Goal: Task Accomplishment & Management: Manage account settings

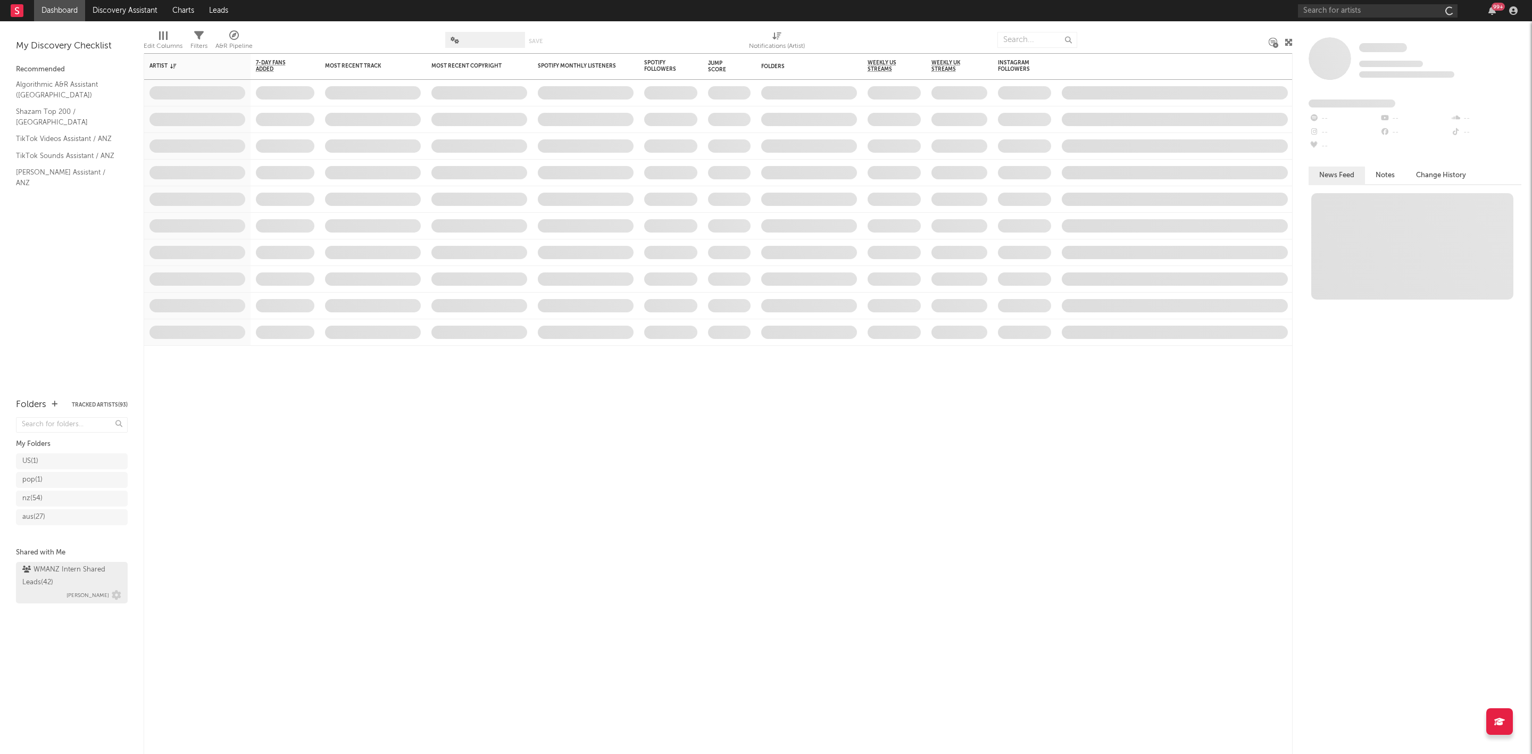
click at [56, 564] on div "WMANZ Intern Shared Leads ( 42 )" at bounding box center [70, 576] width 96 height 26
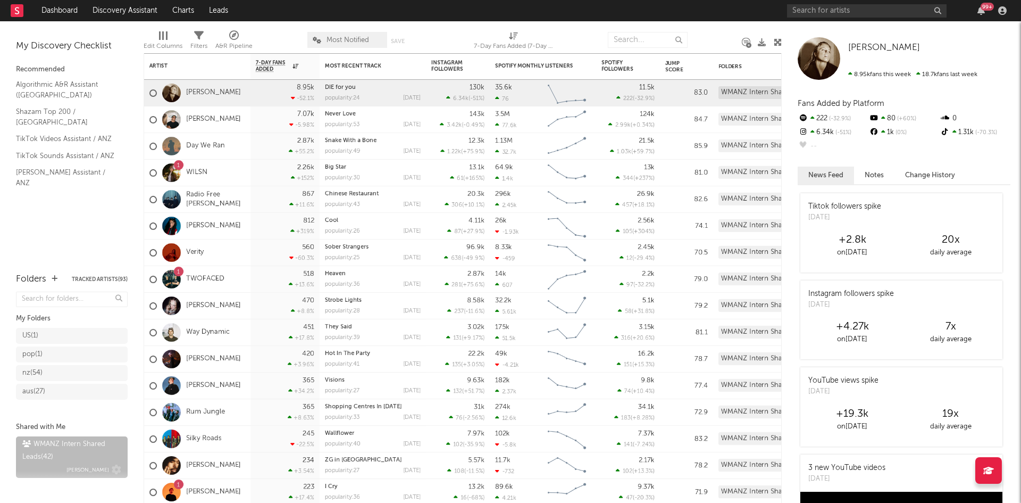
click at [41, 462] on div "WMANZ Intern Shared Leads ( 42 )" at bounding box center [70, 451] width 96 height 26
click at [43, 460] on div "WMANZ Intern Shared Leads ( 42 )" at bounding box center [70, 451] width 96 height 26
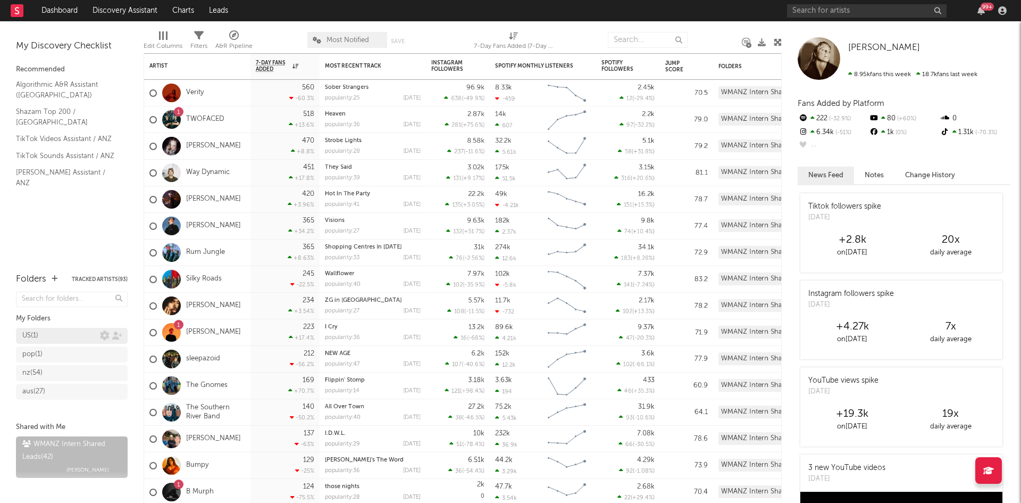
click at [64, 329] on div "US ( 1 )" at bounding box center [72, 336] width 112 height 16
click at [60, 335] on div "US ( 1 )" at bounding box center [61, 335] width 78 height 13
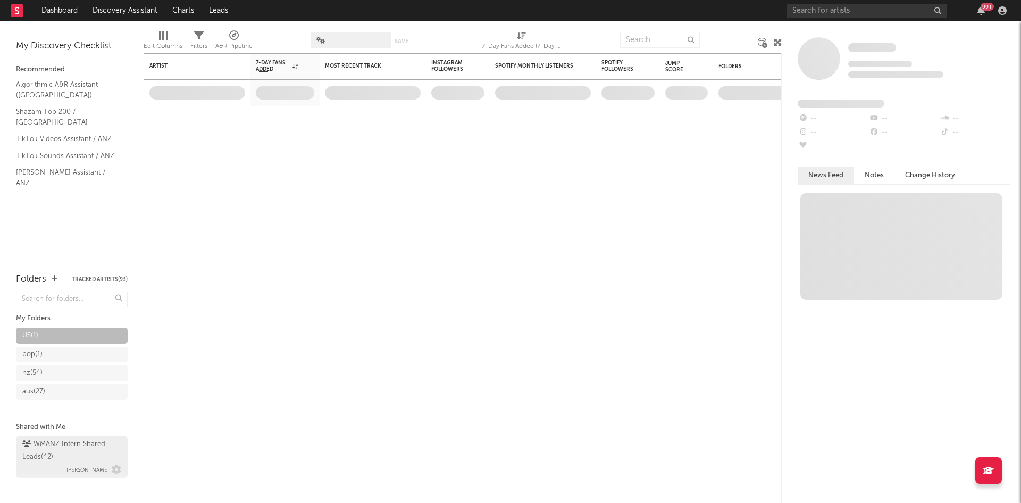
click at [45, 455] on div "WMANZ Intern Shared Leads ( 42 )" at bounding box center [70, 451] width 96 height 26
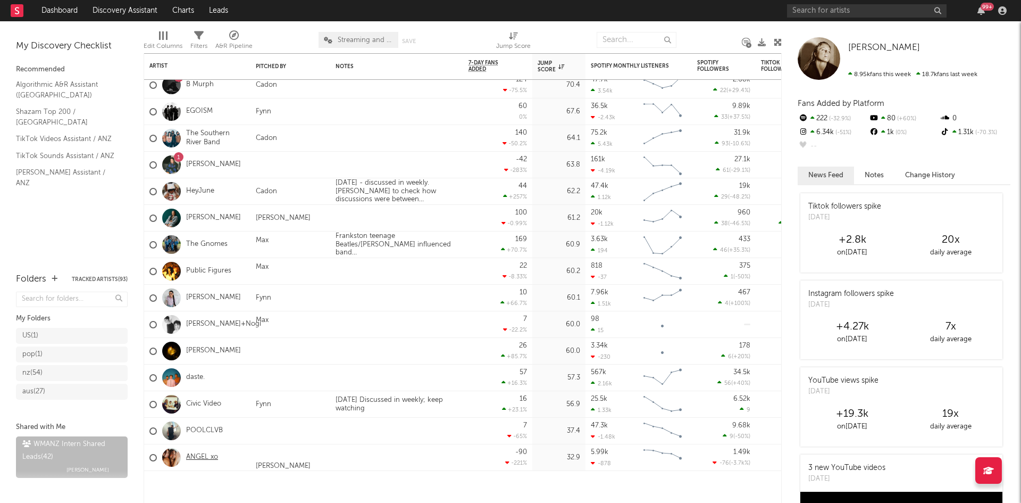
click at [193, 456] on link "ANGEL xo" at bounding box center [202, 457] width 32 height 9
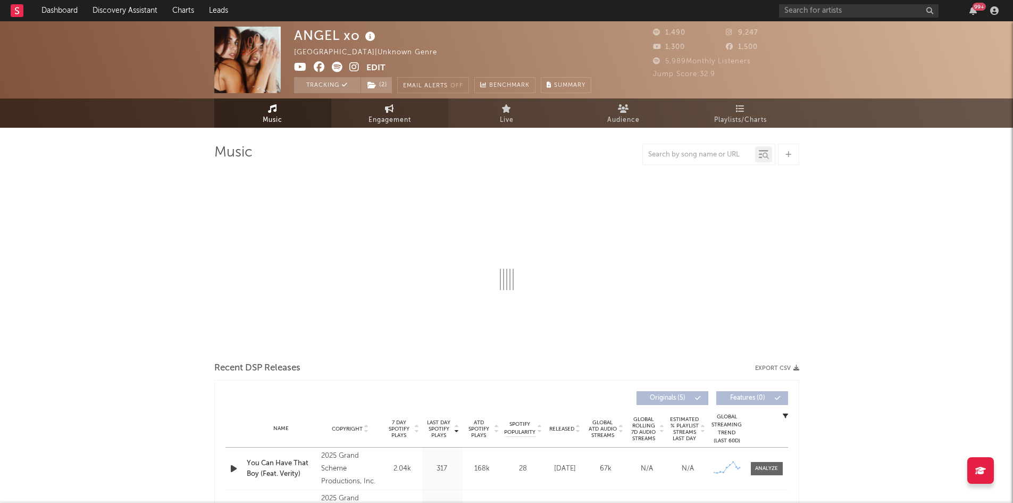
select select "1w"
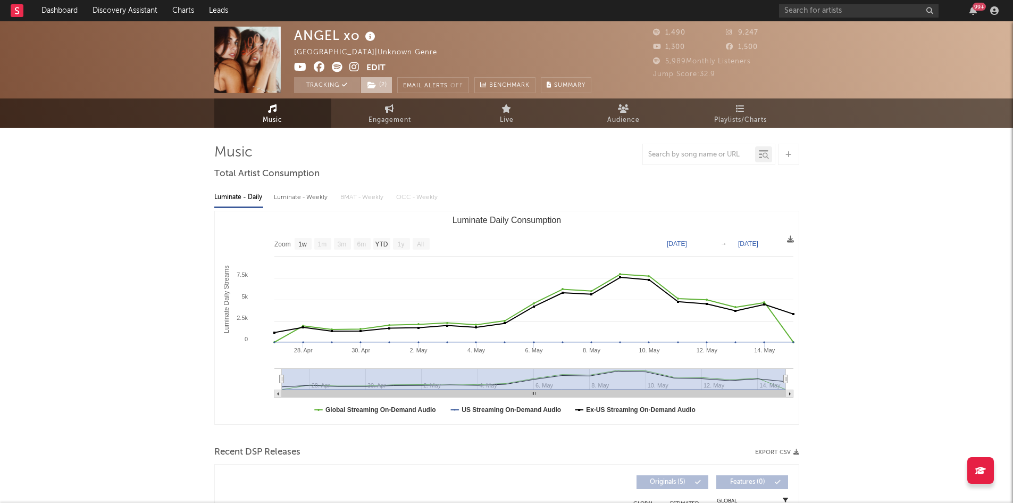
click at [374, 89] on span "( 2 )" at bounding box center [377, 85] width 32 height 16
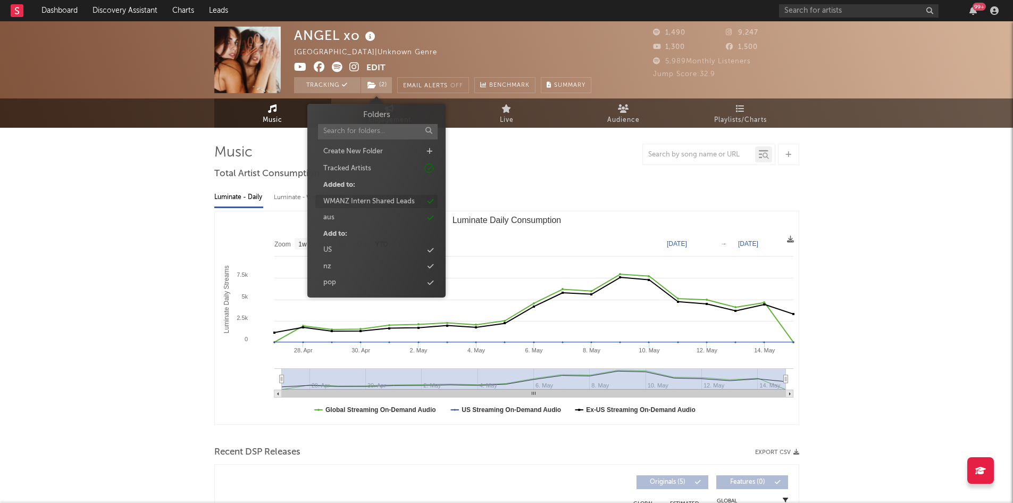
click at [348, 197] on div "WMANZ Intern Shared Leads" at bounding box center [368, 201] width 91 height 11
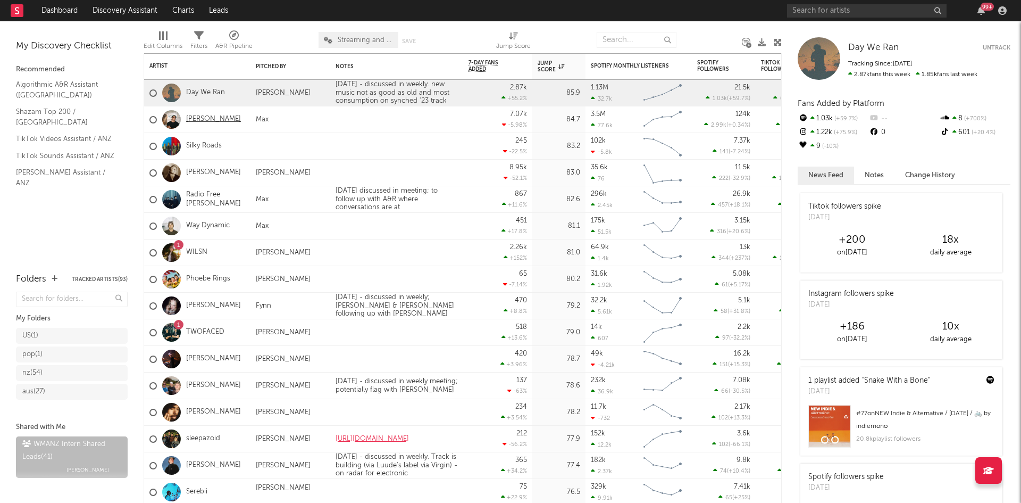
click at [207, 116] on link "[PERSON_NAME]" at bounding box center [213, 119] width 55 height 9
click at [118, 7] on link "Discovery Assistant" at bounding box center [125, 10] width 80 height 21
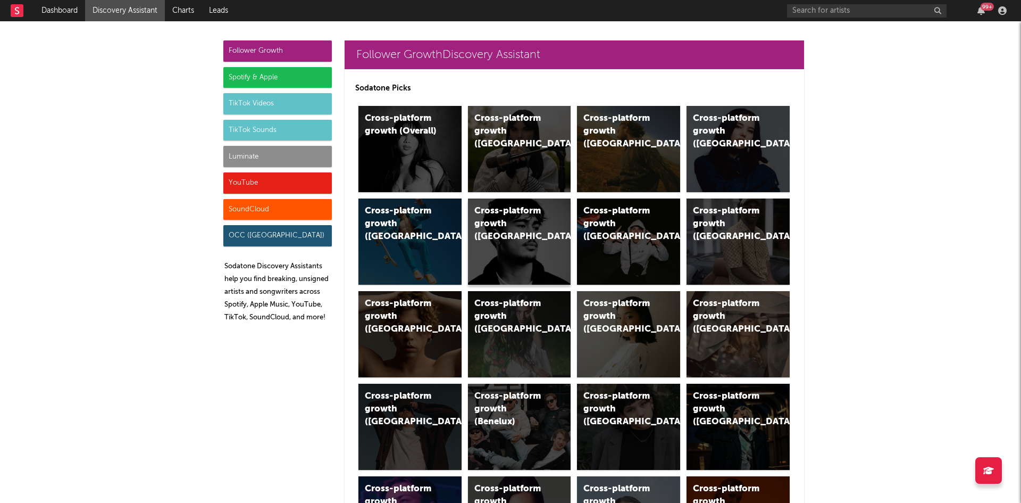
click at [483, 254] on div "Cross-platform growth ([GEOGRAPHIC_DATA])" at bounding box center [519, 241] width 103 height 86
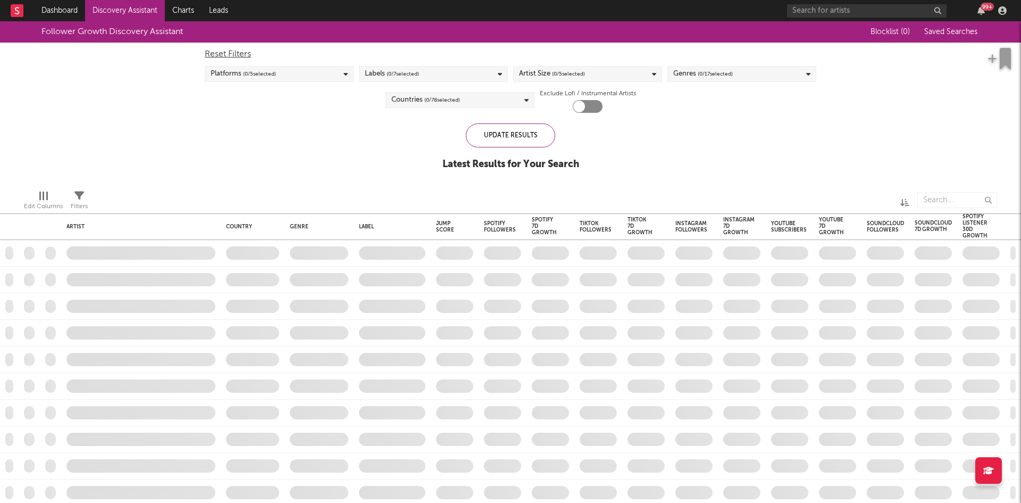
checkbox input "true"
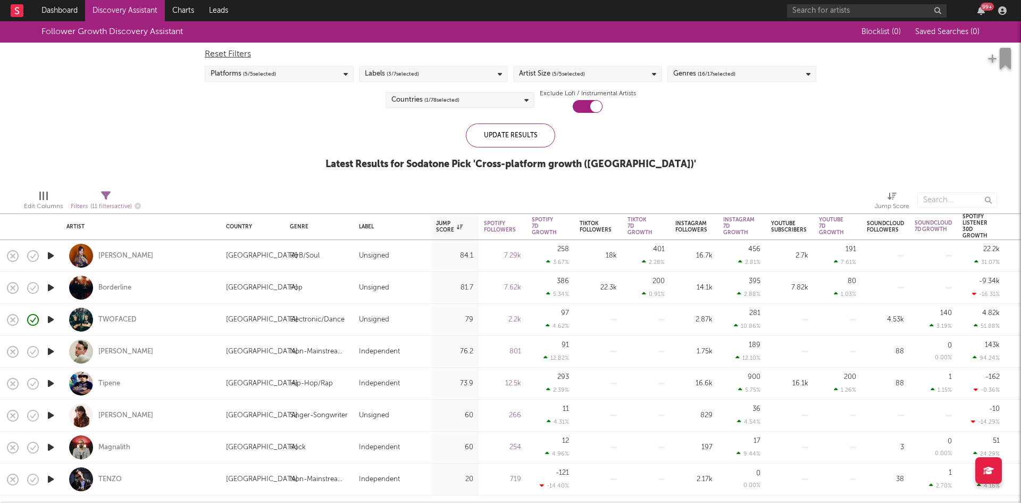
click at [53, 253] on icon "button" at bounding box center [50, 255] width 11 height 13
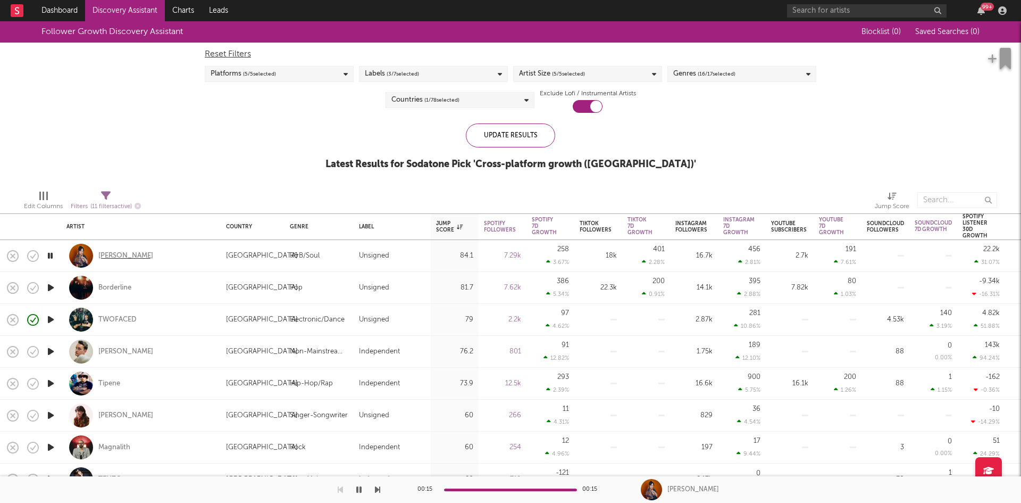
click at [122, 259] on div "[PERSON_NAME]" at bounding box center [125, 256] width 55 height 10
click at [41, 6] on link "Dashboard" at bounding box center [59, 10] width 51 height 21
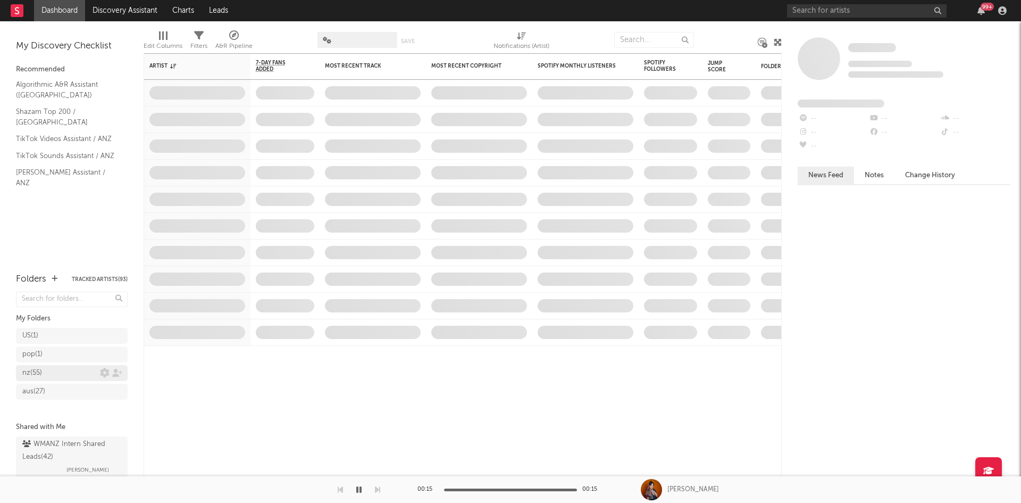
click at [58, 376] on div "nz ( 55 )" at bounding box center [61, 373] width 78 height 13
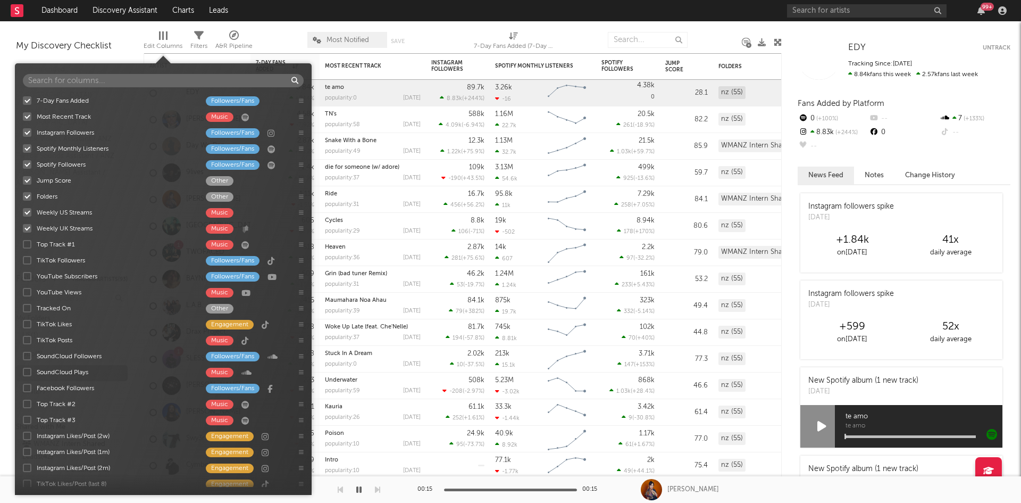
click at [162, 39] on div at bounding box center [163, 35] width 2 height 9
type input "b"
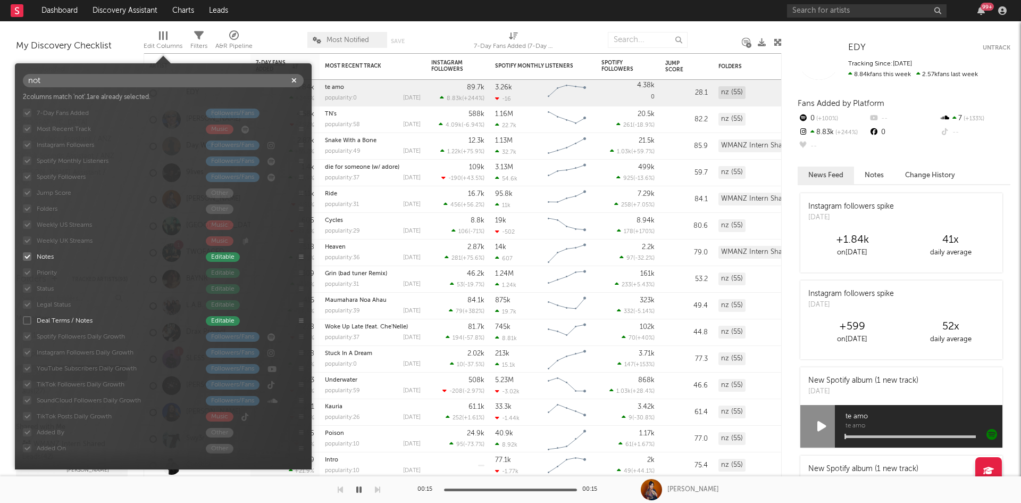
type input "not"
drag, startPoint x: 301, startPoint y: 255, endPoint x: 217, endPoint y: 254, distance: 84.1
click at [299, 255] on div "7-Day Fans Added Followers/Fans Most Recent Track Music Instagram Followers Fol…" at bounding box center [163, 283] width 297 height 356
click at [51, 256] on div "Notes" at bounding box center [116, 257] width 159 height 10
click at [23, 256] on input "Notes Editable" at bounding box center [23, 256] width 0 height 11
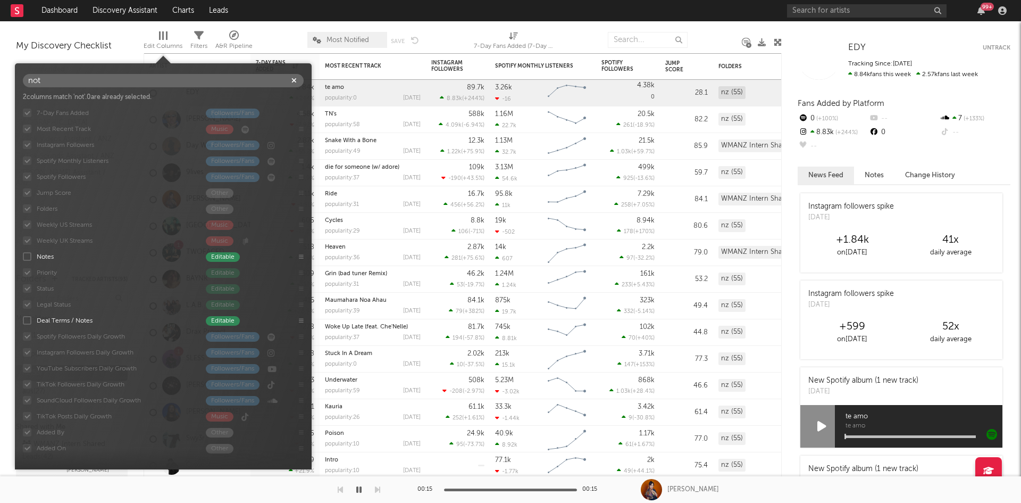
click at [47, 257] on div "Notes" at bounding box center [116, 257] width 159 height 10
click at [23, 257] on input "Notes Editable" at bounding box center [23, 256] width 0 height 11
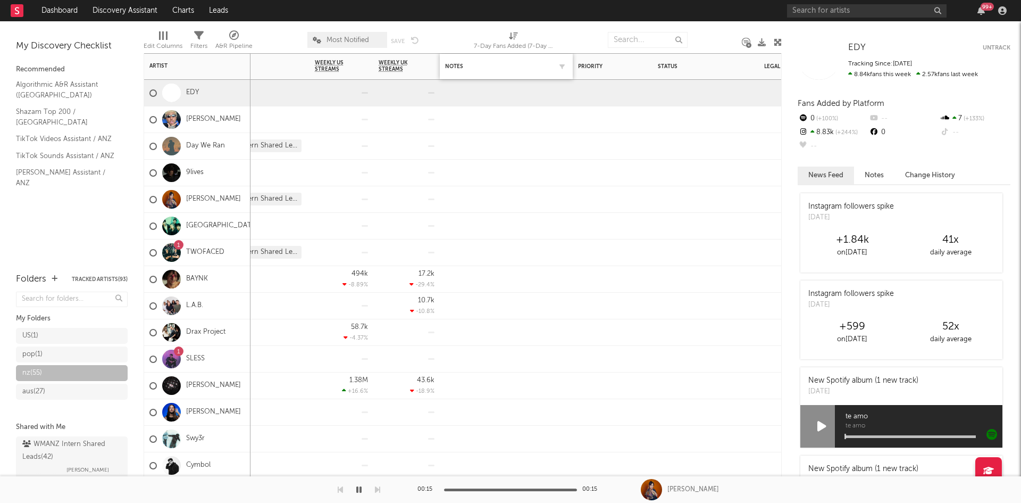
click at [480, 72] on div "Notes" at bounding box center [506, 66] width 122 height 22
click at [540, 68] on div "Notes" at bounding box center [498, 66] width 106 height 6
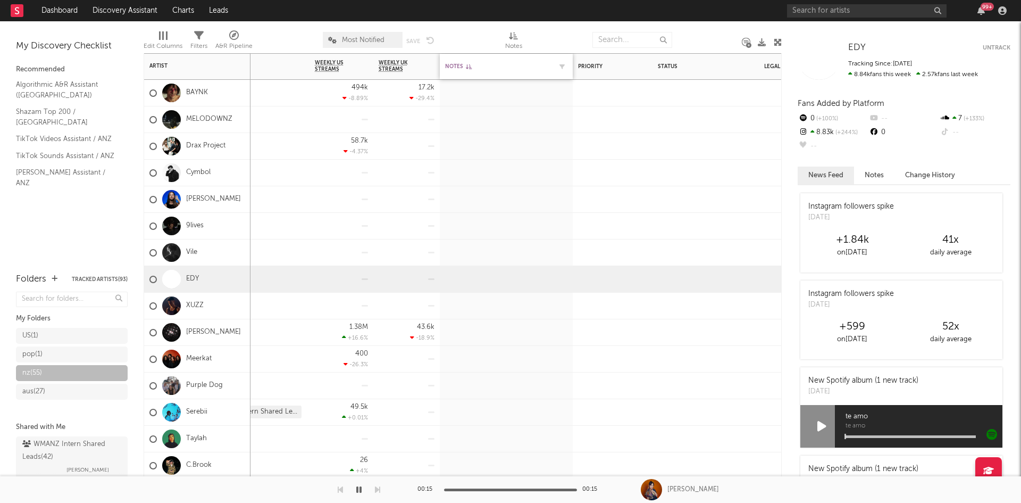
click at [468, 64] on icon at bounding box center [469, 66] width 6 height 5
click at [166, 50] on div "Edit Columns" at bounding box center [163, 46] width 39 height 13
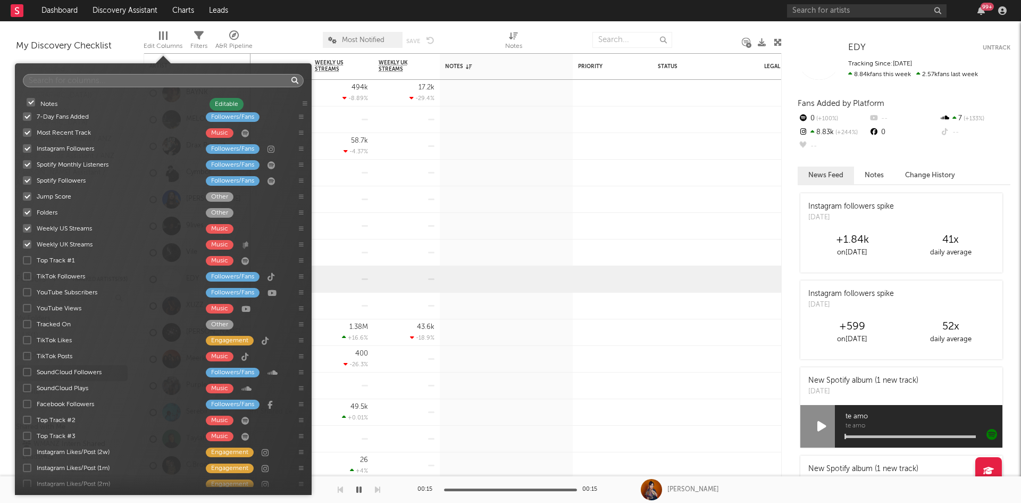
drag, startPoint x: 302, startPoint y: 242, endPoint x: 305, endPoint y: 96, distance: 145.8
click at [305, 96] on div "7-Day Fans Added Followers/Fans Most Recent Track Music Instagram Followers Fol…" at bounding box center [163, 290] width 297 height 394
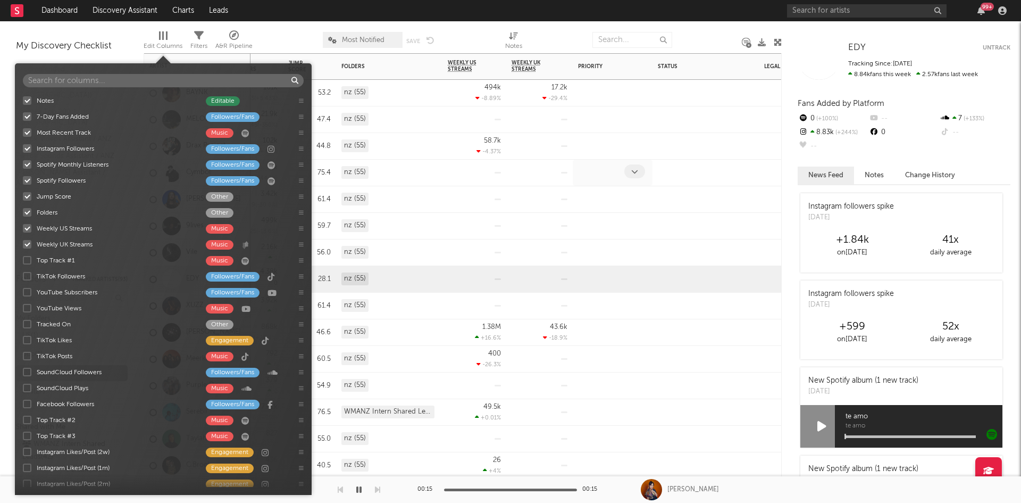
click at [588, 170] on div at bounding box center [601, 172] width 47 height 16
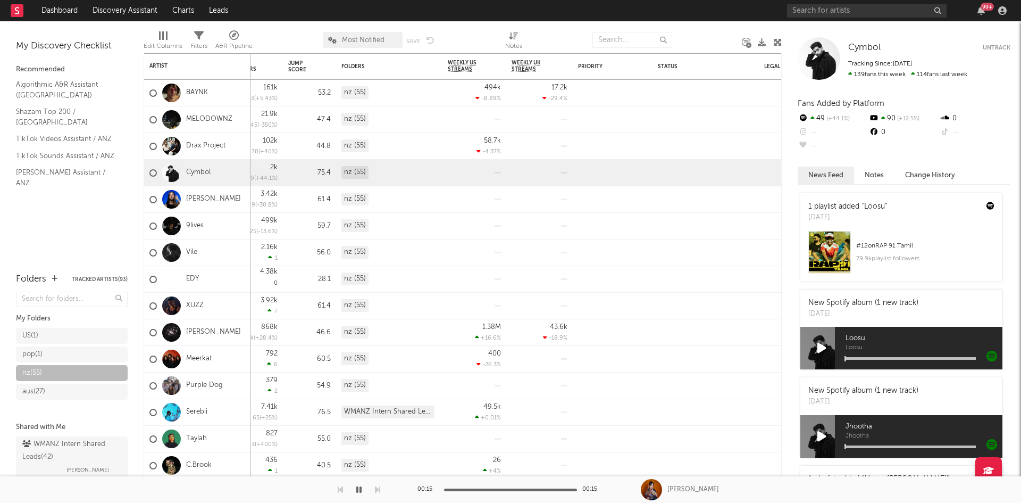
click at [502, 45] on div "Edit Columns Filters A&R Pipeline Most Notified Save Save as Notes" at bounding box center [463, 37] width 638 height 32
click at [514, 38] on icon at bounding box center [513, 36] width 9 height 8
select select "-1"
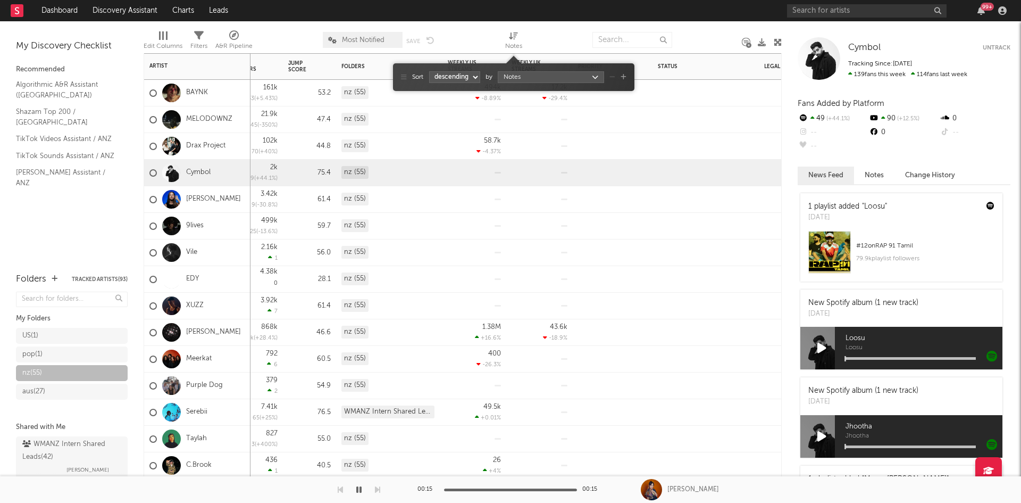
click at [353, 114] on div "nz (55)" at bounding box center [355, 119] width 27 height 13
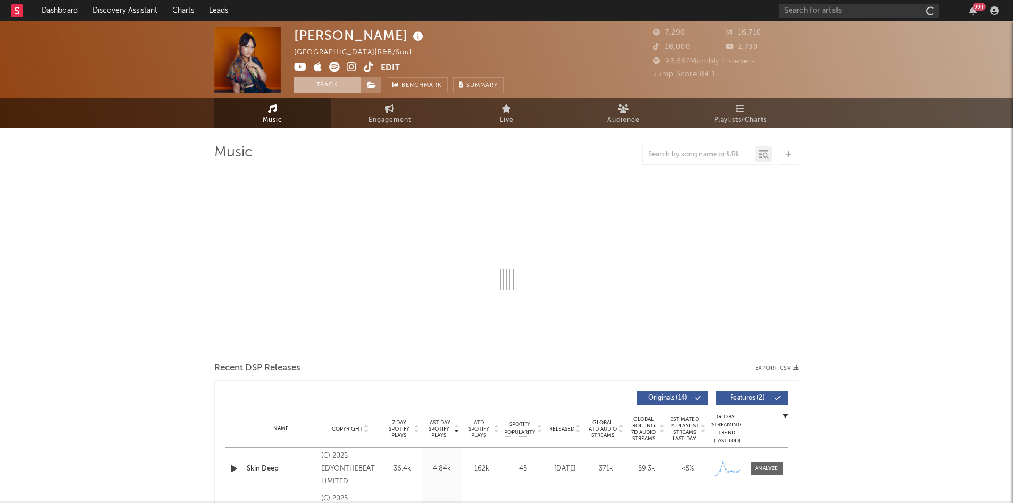
click at [335, 87] on button "Track" at bounding box center [327, 85] width 66 height 16
select select "1w"
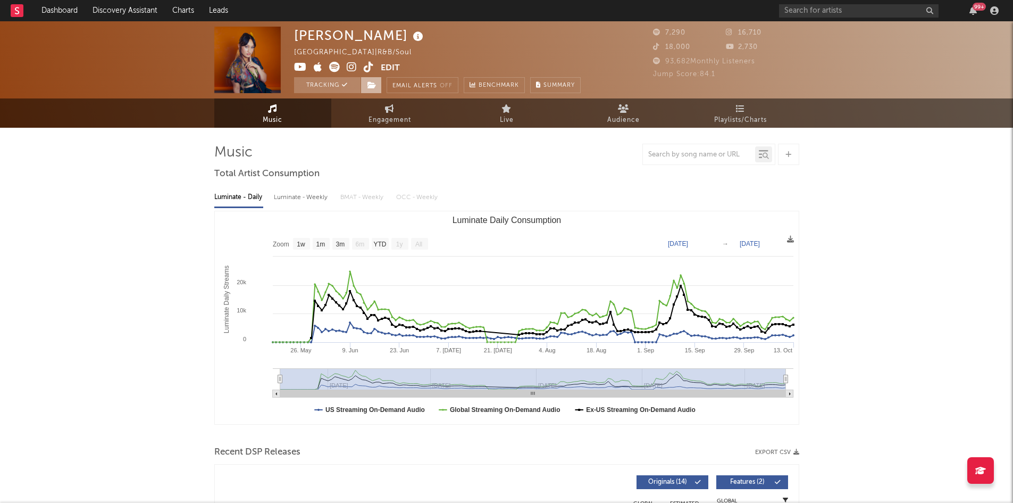
click at [364, 85] on span at bounding box center [371, 85] width 21 height 16
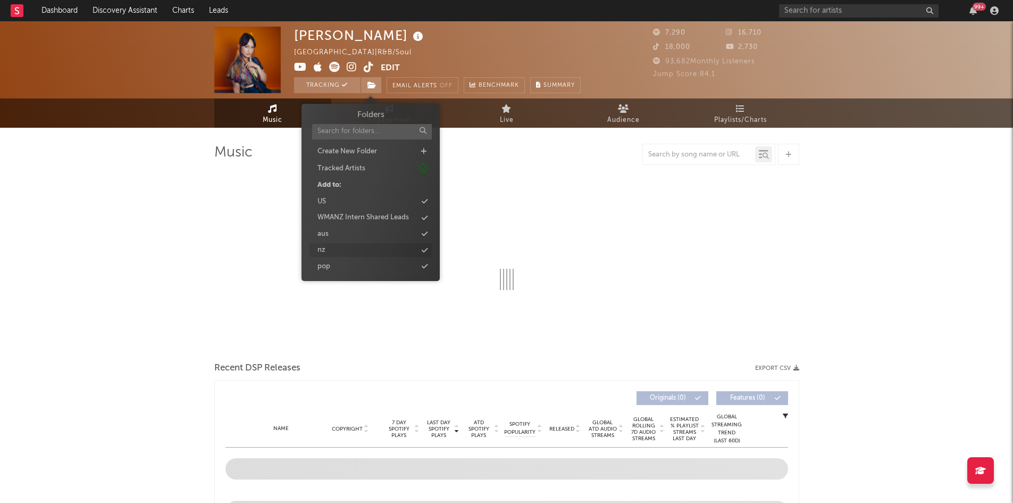
click at [327, 248] on div "nz" at bounding box center [371, 250] width 122 height 14
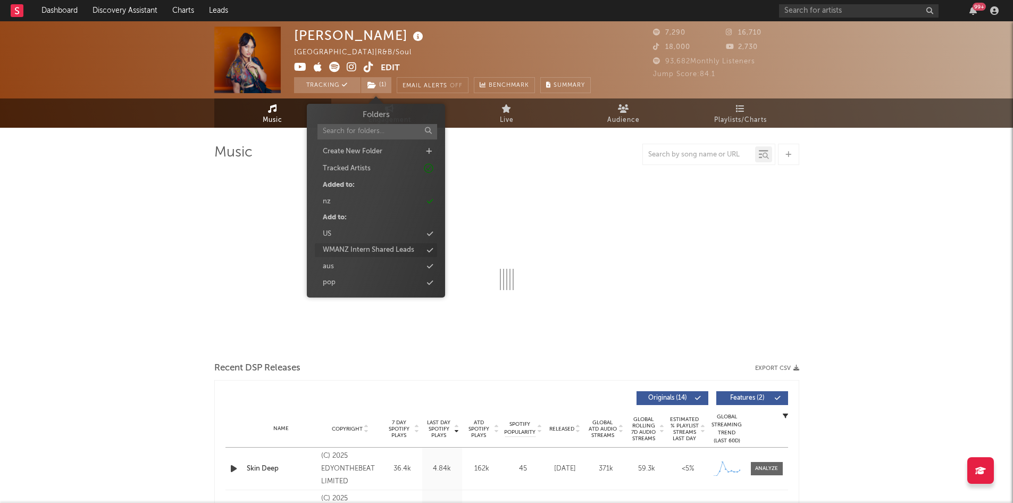
select select "1w"
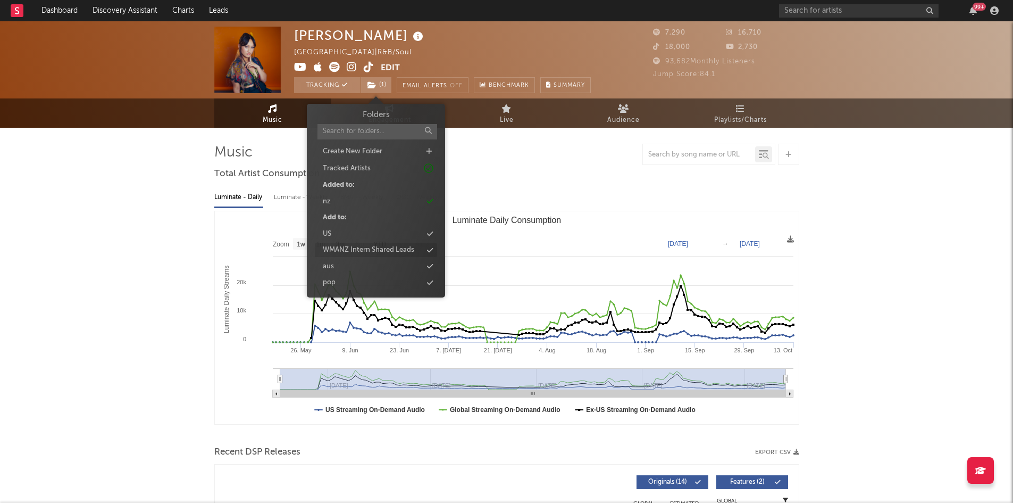
click at [348, 245] on div "WMANZ Intern Shared Leads" at bounding box center [368, 250] width 91 height 11
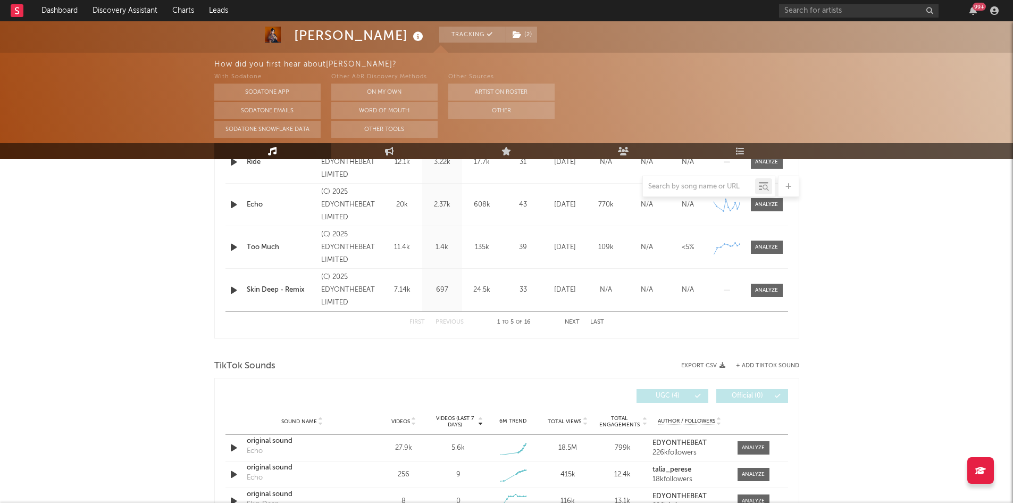
scroll to position [372, 0]
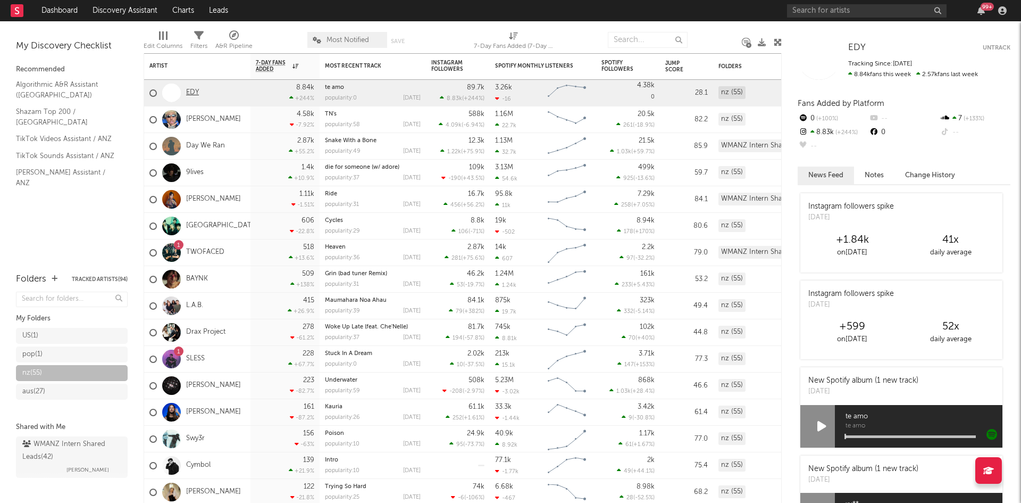
click at [194, 93] on link "EDY" at bounding box center [192, 92] width 13 height 9
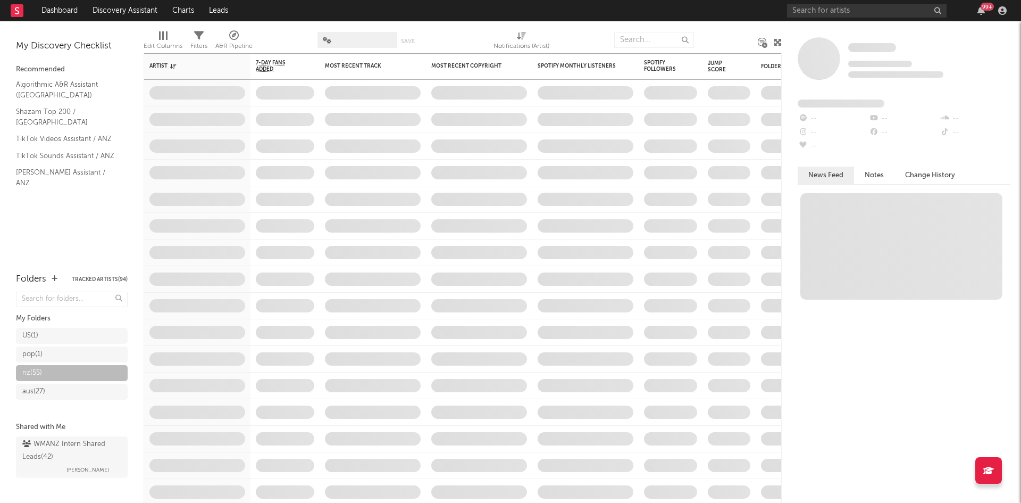
click at [168, 39] on span "Edit Columns" at bounding box center [163, 41] width 39 height 21
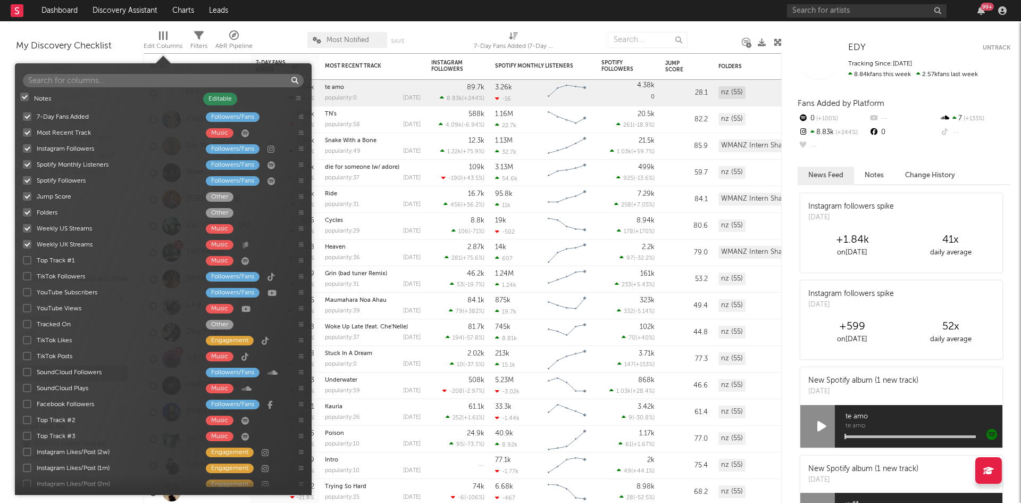
drag, startPoint x: 302, startPoint y: 299, endPoint x: 299, endPoint y: 96, distance: 203.2
click at [299, 96] on div "7-Day Fans Added Followers/Fans Most Recent Track Music Instagram Followers Fol…" at bounding box center [163, 290] width 297 height 394
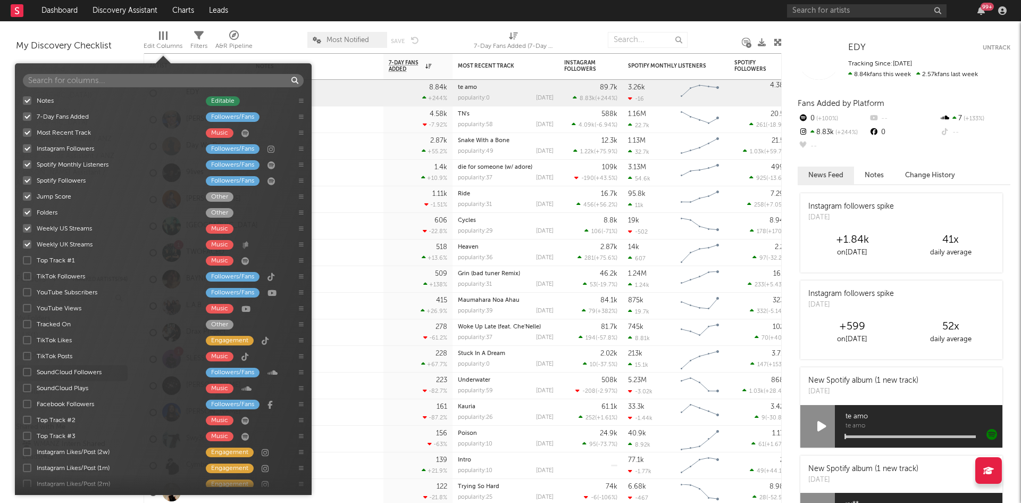
click at [267, 38] on div at bounding box center [280, 40] width 39 height 27
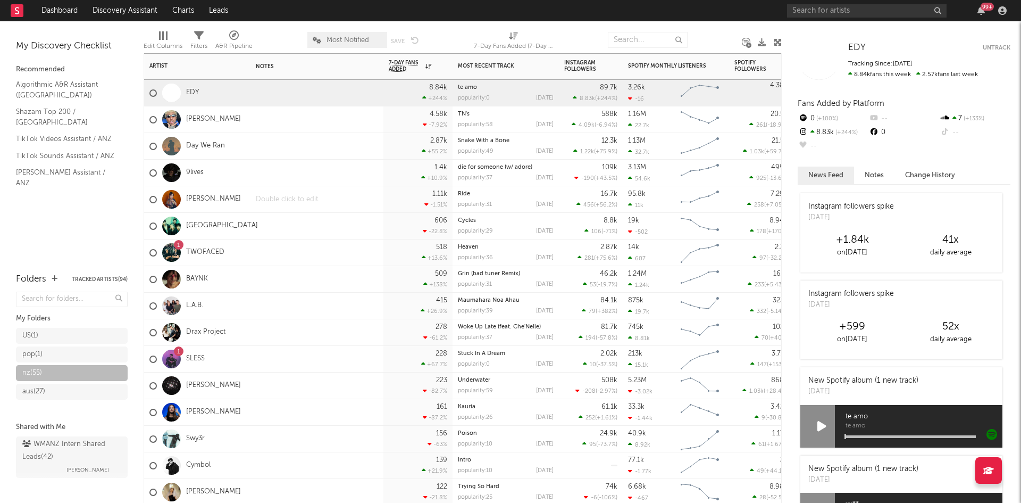
click at [298, 199] on div at bounding box center [317, 199] width 133 height 26
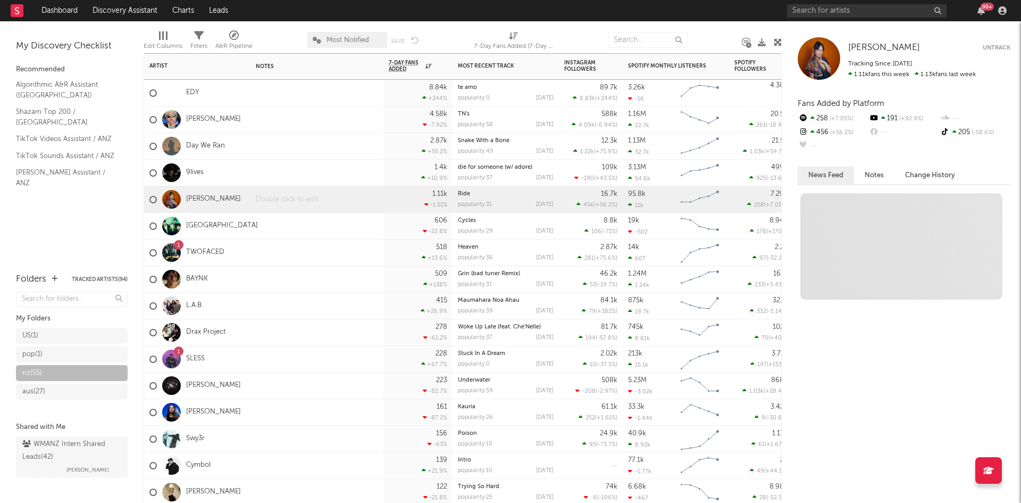
click at [298, 199] on div at bounding box center [317, 199] width 133 height 26
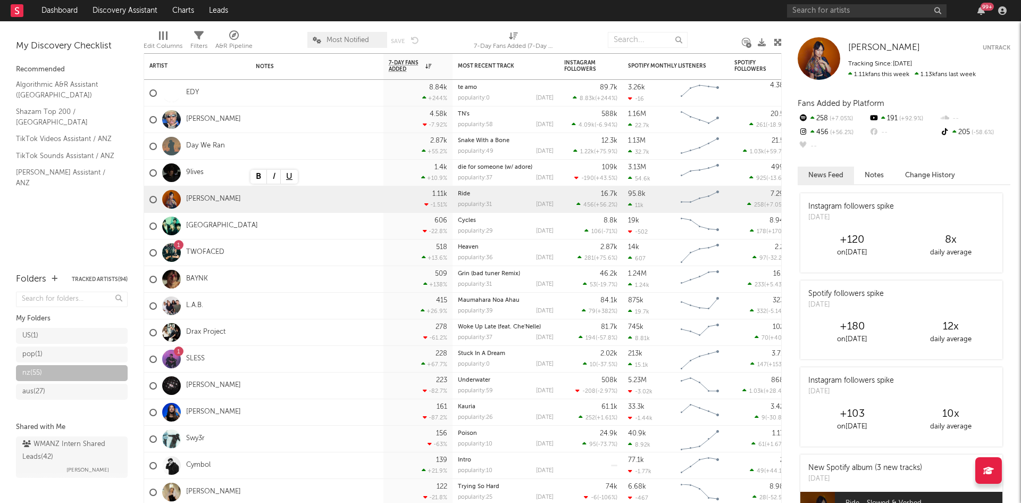
click at [171, 41] on div "Edit Columns" at bounding box center [163, 46] width 39 height 13
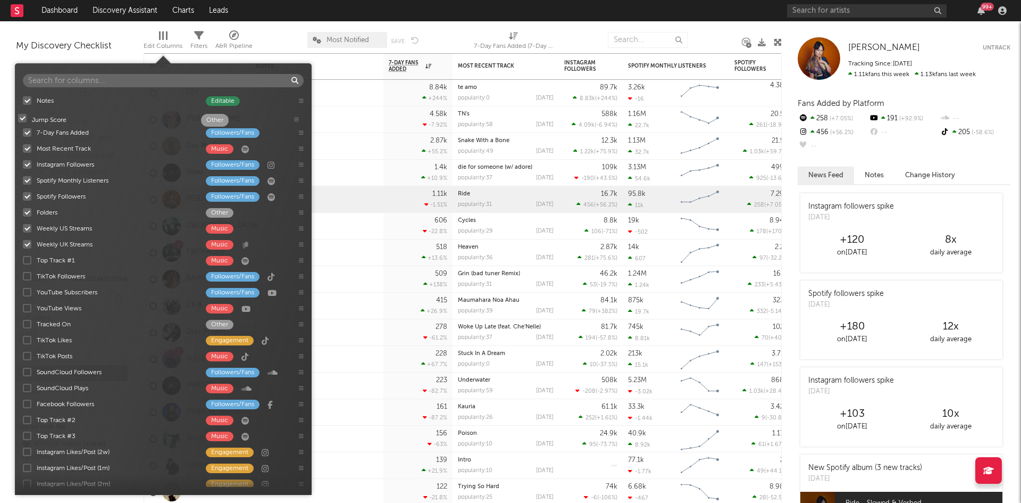
drag, startPoint x: 301, startPoint y: 196, endPoint x: 296, endPoint y: 109, distance: 87.4
click at [296, 109] on div "Notes Editable 7-Day Fans Added Followers/Fans Most Recent Track Music Instagra…" at bounding box center [163, 290] width 297 height 394
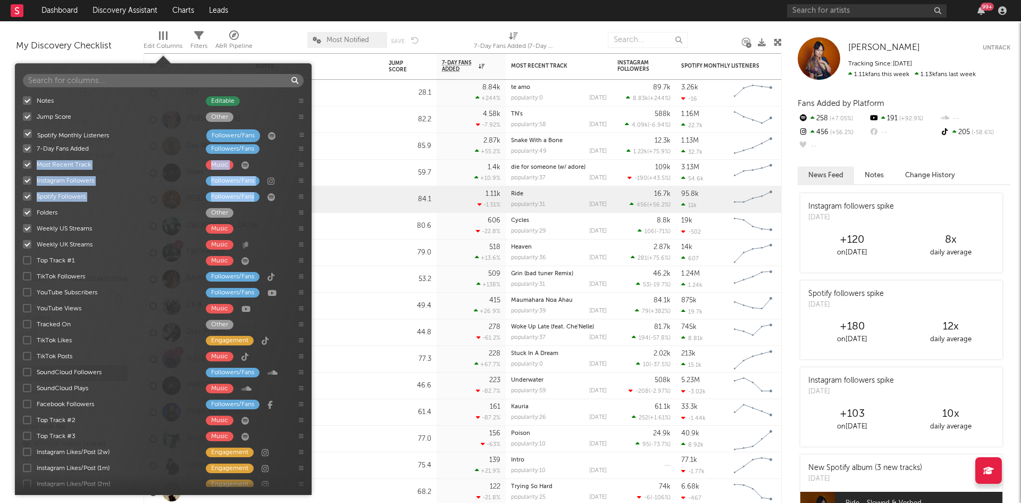
drag, startPoint x: 304, startPoint y: 171, endPoint x: 304, endPoint y: 135, distance: 36.7
click at [304, 135] on div "Notes Editable Jump Score Other 7-Day Fans Added Followers/Fans Most Recent Tra…" at bounding box center [163, 290] width 297 height 394
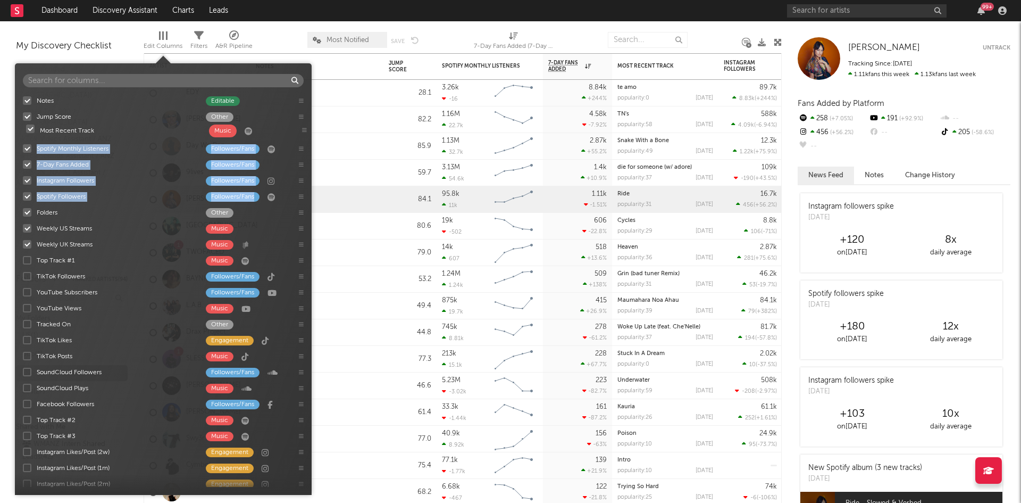
click at [304, 127] on div "Notes Editable Jump Score Other Spotify Monthly Listeners Followers/Fans 7-Day …" at bounding box center [163, 290] width 297 height 394
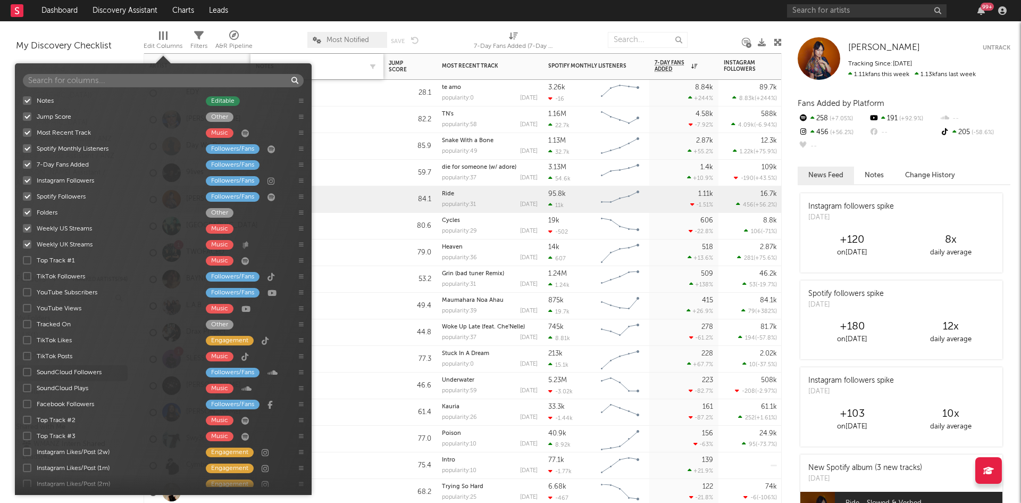
click at [338, 59] on div "Notes" at bounding box center [317, 66] width 122 height 22
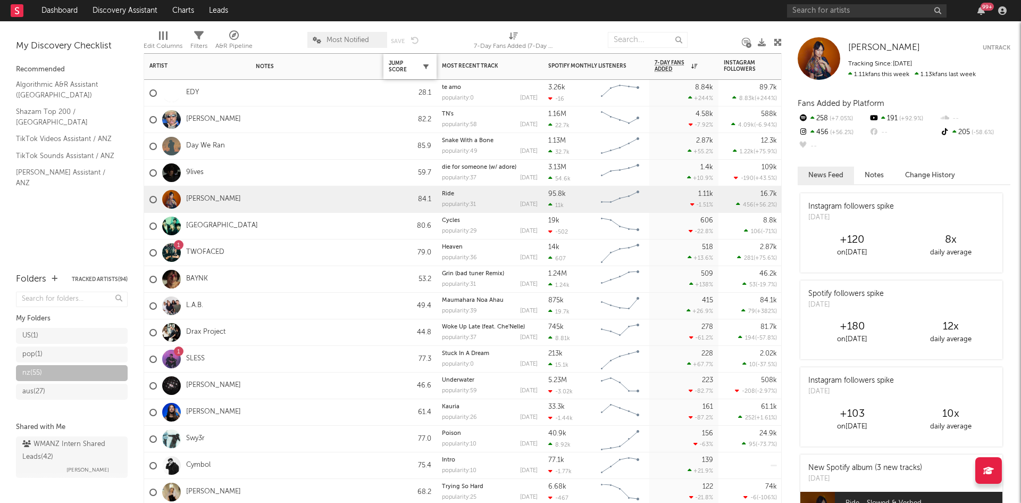
click at [424, 66] on icon "button" at bounding box center [425, 66] width 5 height 5
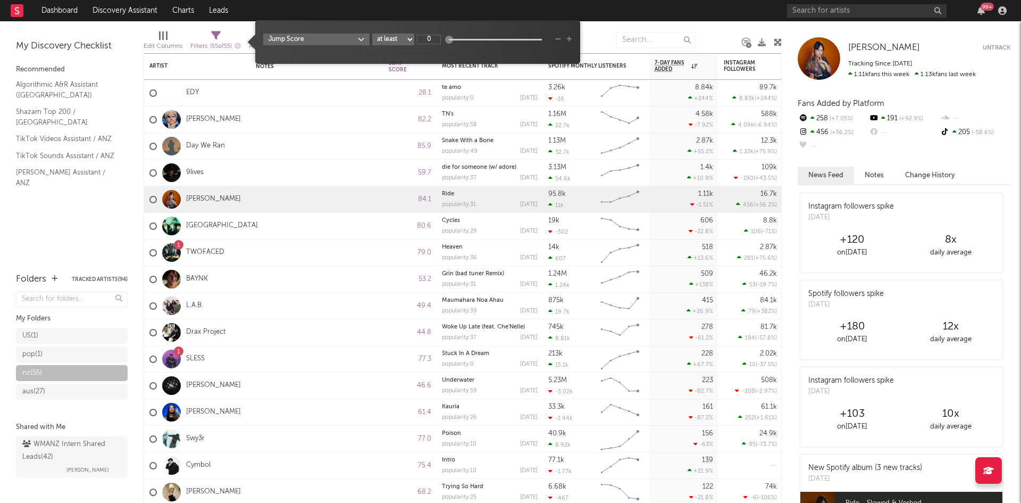
click at [404, 36] on select "at least at most between" at bounding box center [393, 40] width 42 height 12
drag, startPoint x: 299, startPoint y: 121, endPoint x: 346, endPoint y: 116, distance: 47.6
click at [299, 121] on div at bounding box center [317, 119] width 133 height 26
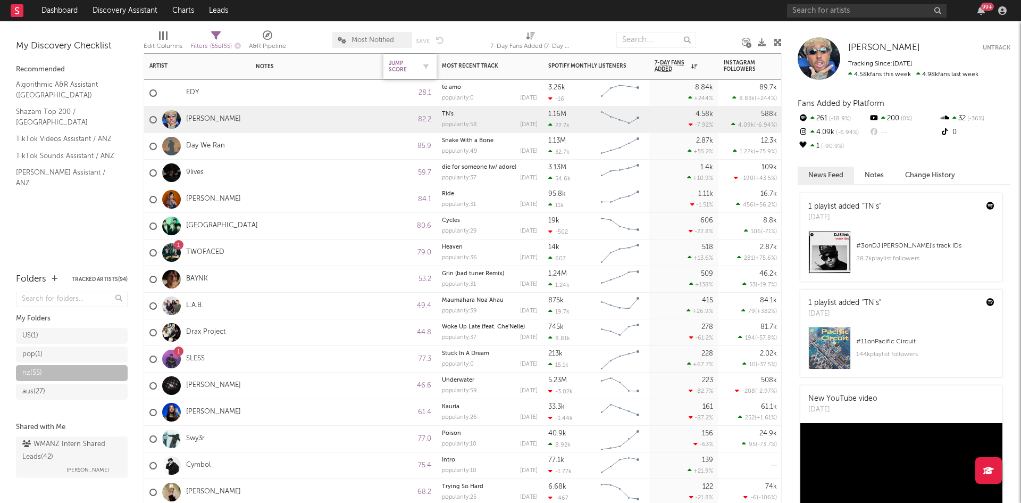
click at [410, 65] on div "Jump Score" at bounding box center [402, 66] width 27 height 13
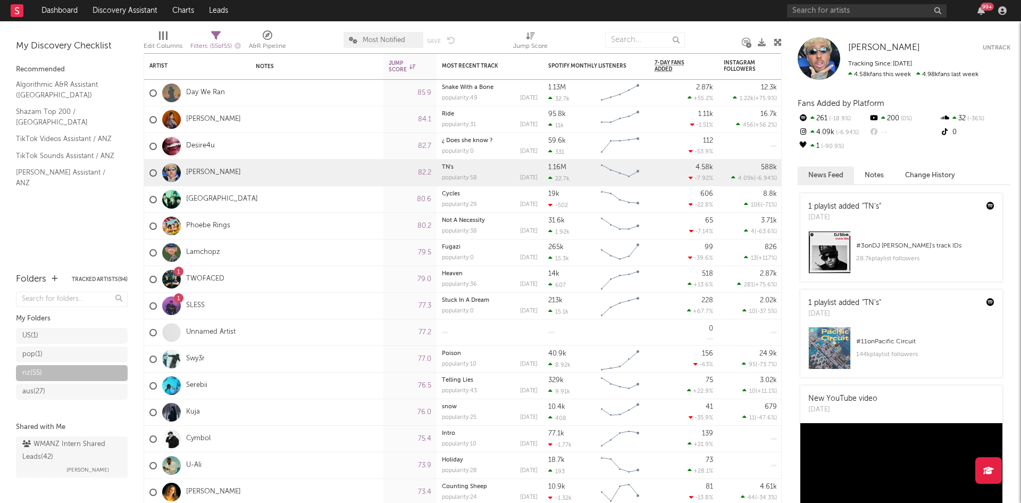
click at [336, 38] on div at bounding box center [314, 40] width 41 height 27
click at [293, 118] on div at bounding box center [317, 119] width 133 height 26
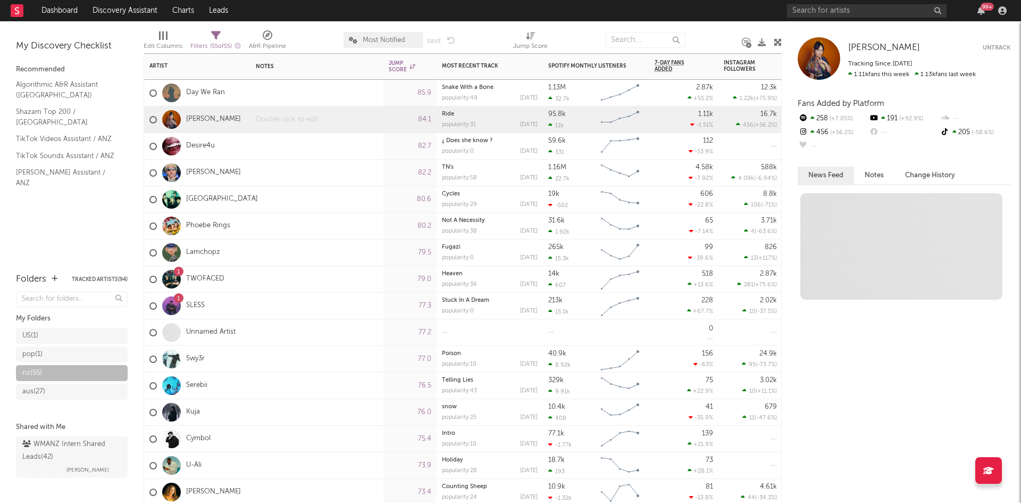
click at [293, 118] on div at bounding box center [317, 119] width 133 height 26
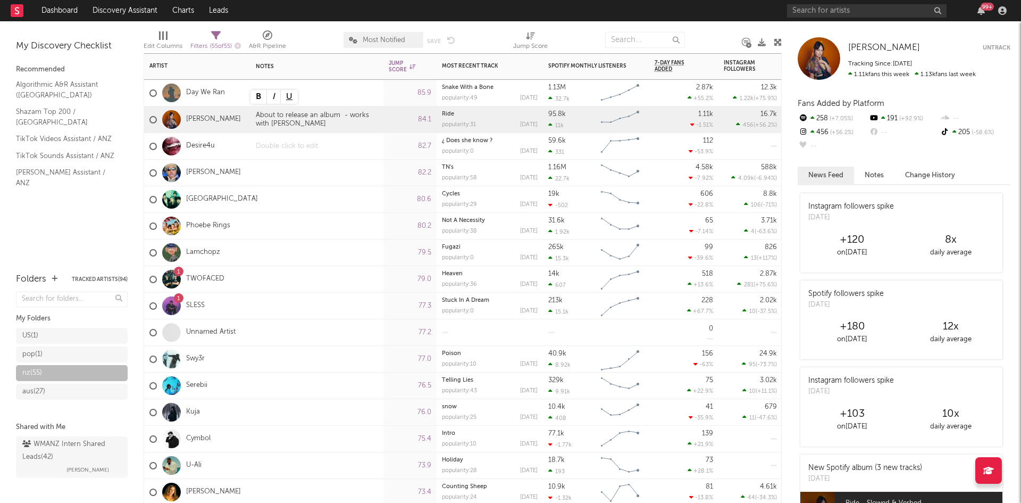
click at [296, 152] on div at bounding box center [317, 146] width 133 height 26
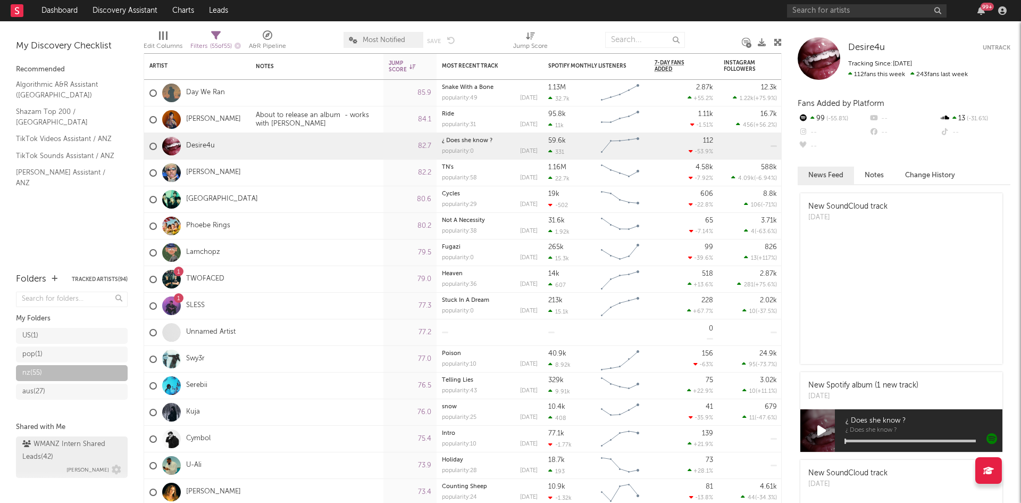
click at [67, 447] on div "WMANZ Intern Shared Leads ( 42 )" at bounding box center [70, 451] width 96 height 26
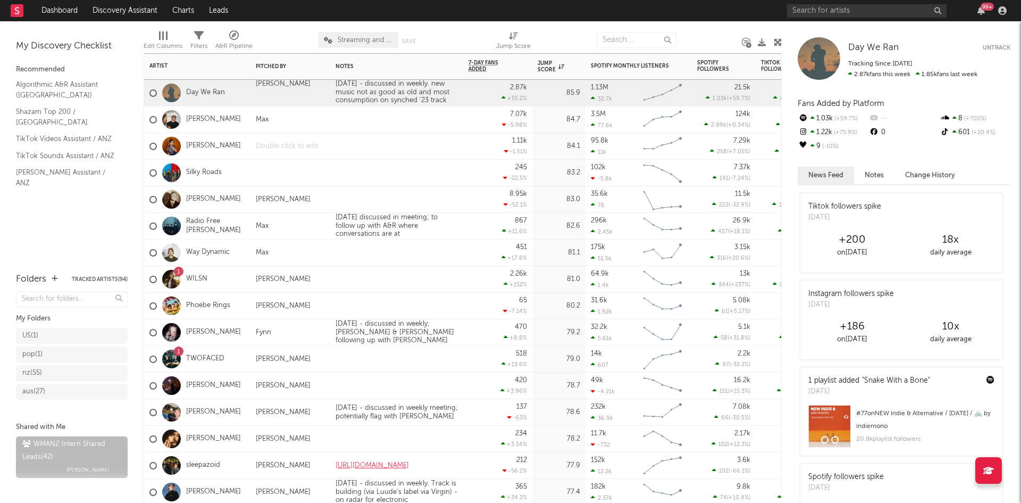
click at [263, 145] on div at bounding box center [291, 146] width 80 height 26
click at [264, 145] on div at bounding box center [291, 146] width 80 height 26
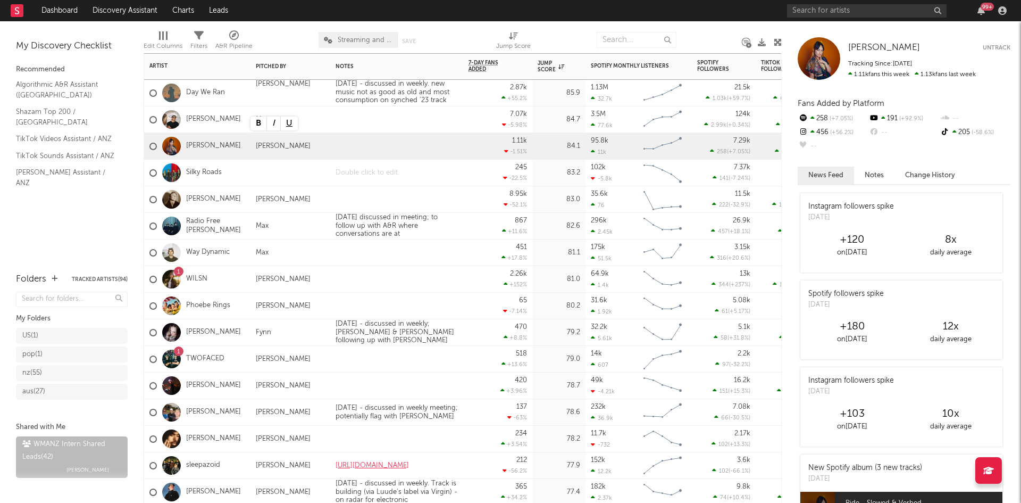
click at [402, 177] on div at bounding box center [396, 173] width 133 height 26
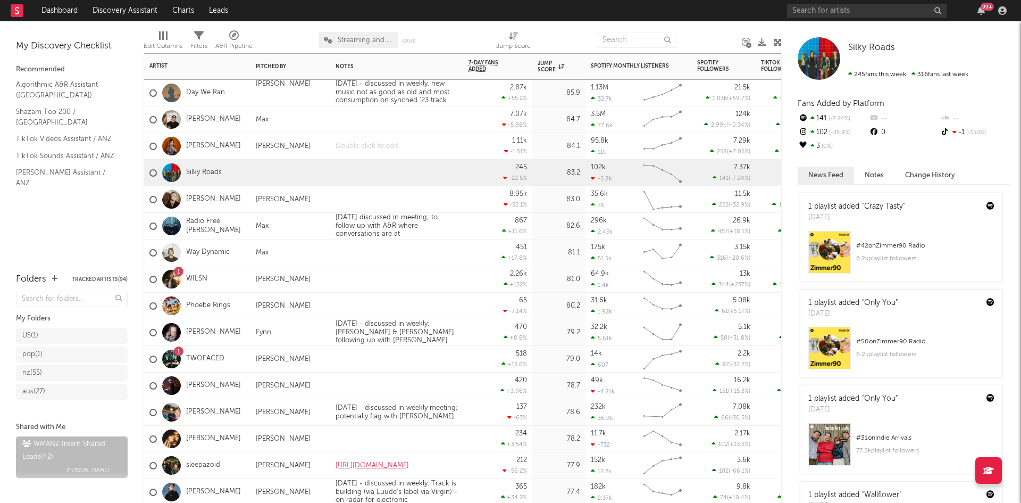
click at [362, 149] on div at bounding box center [396, 146] width 133 height 26
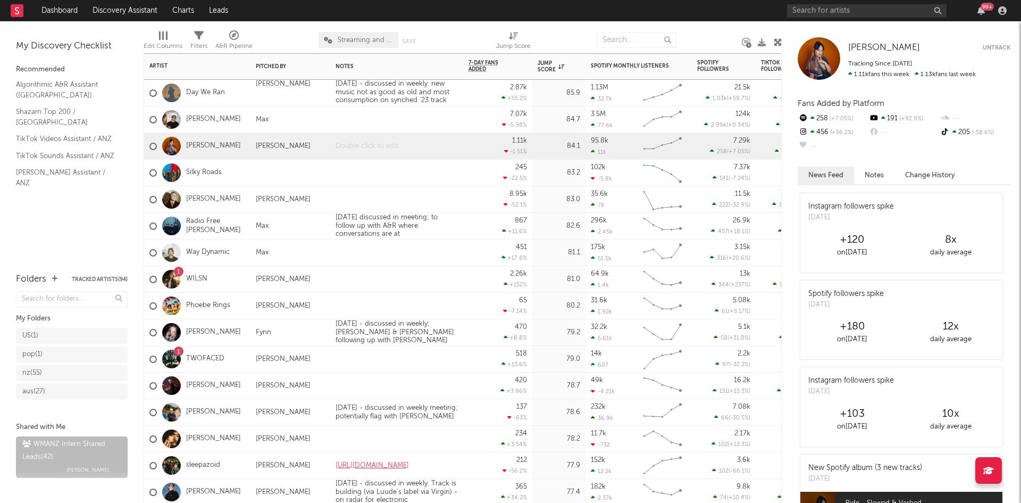
click at [389, 147] on div at bounding box center [396, 146] width 133 height 26
paste div
click at [466, 180] on div "245 -22.5 %" at bounding box center [497, 173] width 69 height 27
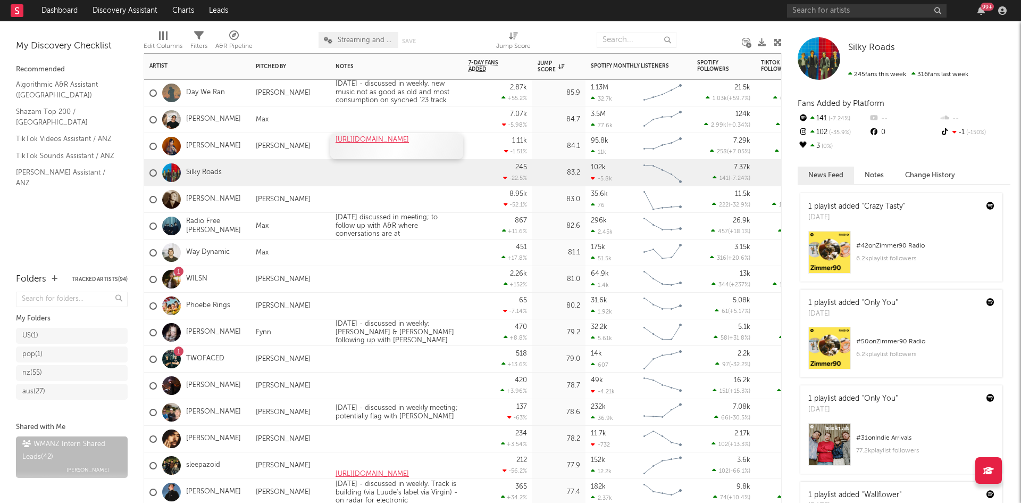
click at [433, 150] on div "https://open.spotify.com/track/2LghiyOM7ttm3bnZYH4PHl?si=5d2b2da143504e96" at bounding box center [396, 146] width 133 height 26
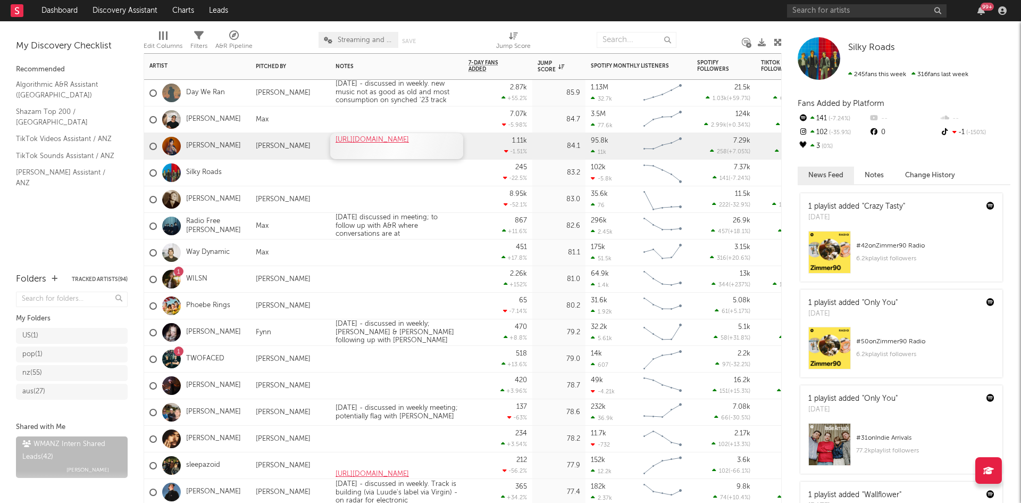
click at [433, 150] on div "https://open.spotify.com/track/2LghiyOM7ttm3bnZYH4PHl?si=5d2b2da143504e96" at bounding box center [396, 146] width 133 height 26
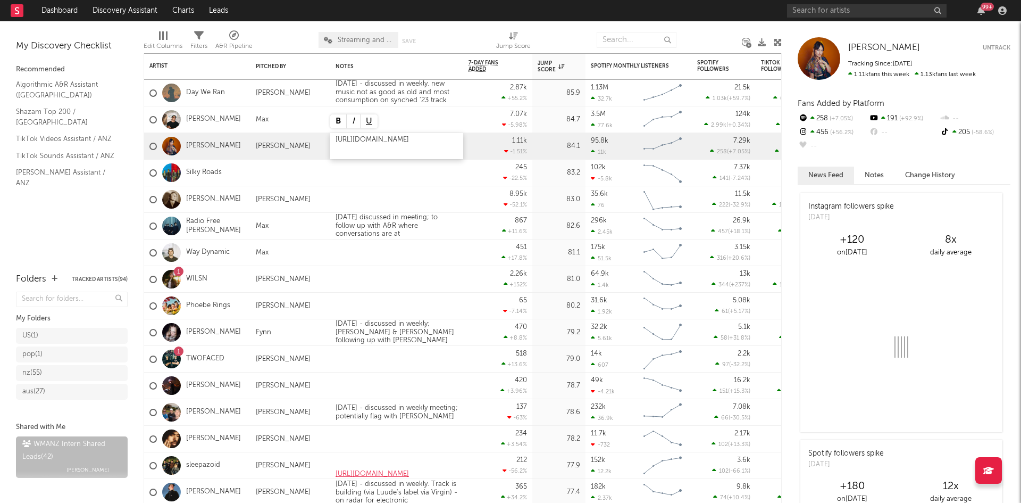
click at [428, 152] on div "https://open.spotify.com/track/2LghiyOM7ttm3bnZYH4PHl?si=5d2b2da143504e96" at bounding box center [396, 146] width 133 height 26
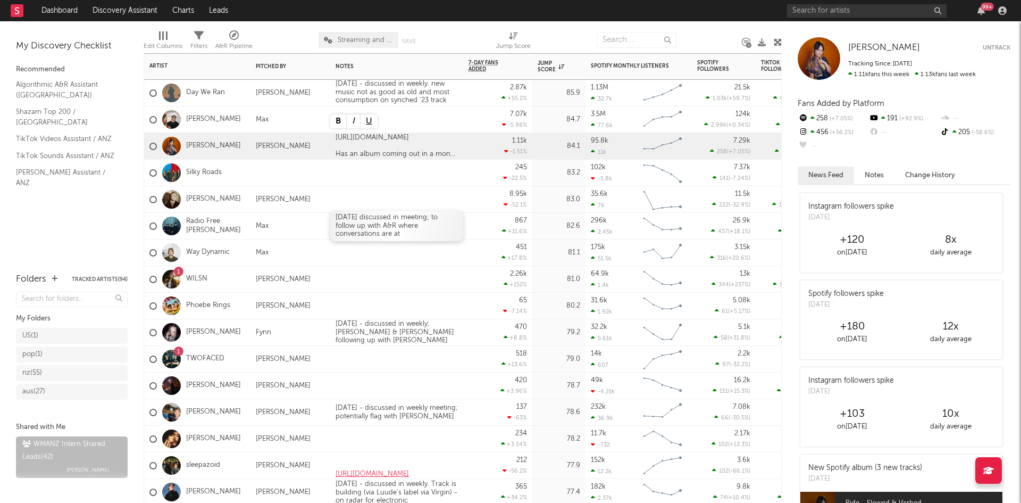
click at [446, 220] on div "[DATE] discussed in meeting; to follow up with A&R where conversations are at" at bounding box center [396, 226] width 133 height 30
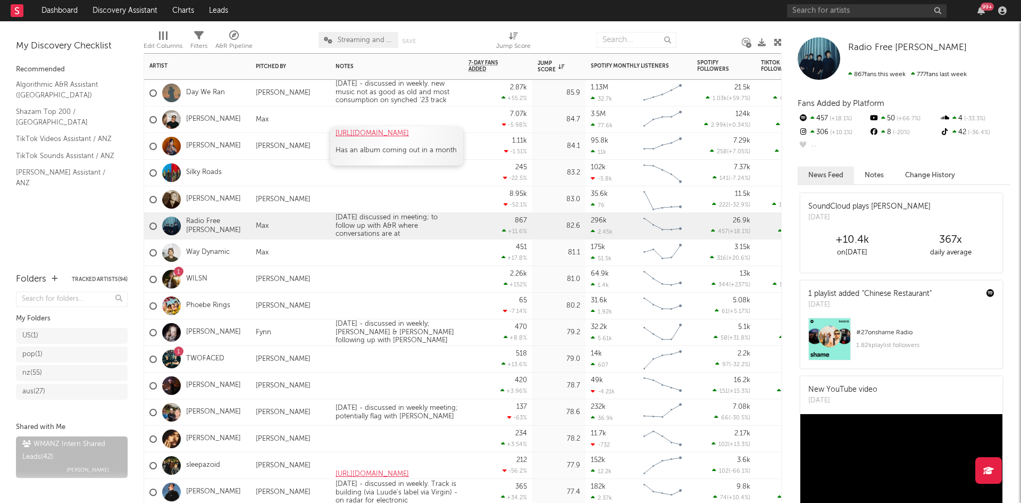
click at [378, 131] on link "https://open.spotify.com/track/2LghiyOM7ttm3bnZYH4PHl?si=5d2b2da143504e96" at bounding box center [372, 133] width 73 height 7
